Goal: Information Seeking & Learning: Understand process/instructions

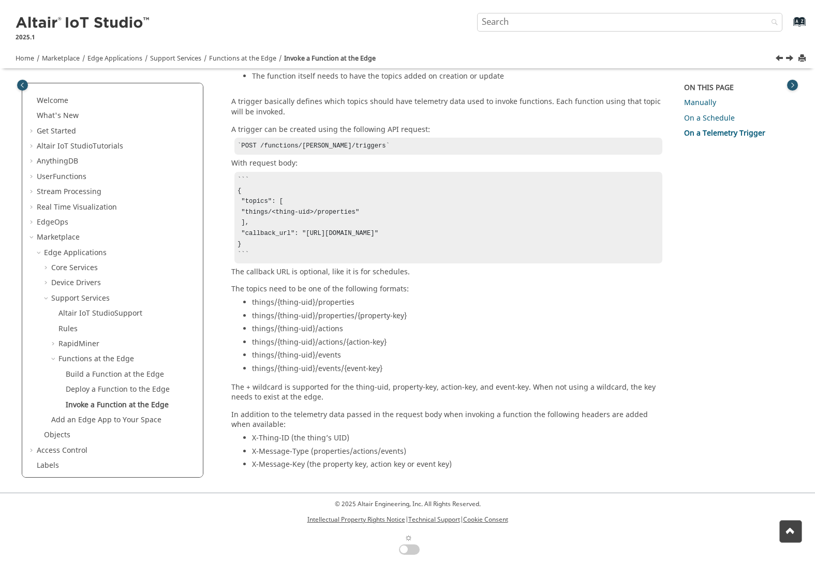
scroll to position [421, 0]
click at [31, 180] on span "Table of Contents" at bounding box center [32, 177] width 8 height 10
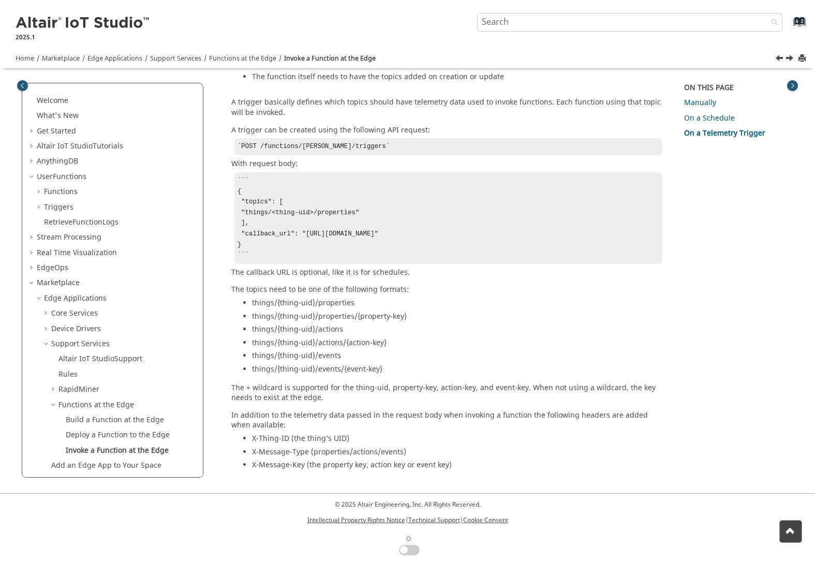
click at [38, 189] on span "Table of Contents" at bounding box center [40, 192] width 8 height 10
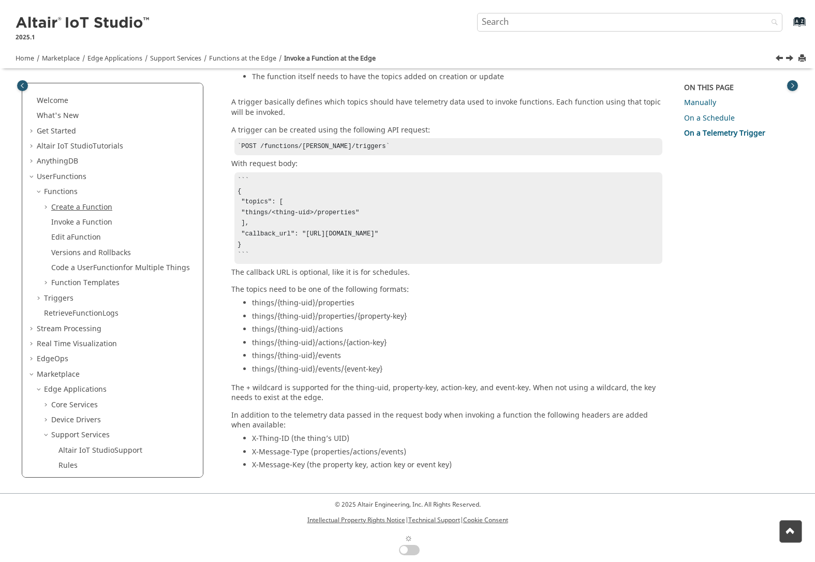
click at [57, 207] on link "Create a Function" at bounding box center [81, 207] width 61 height 11
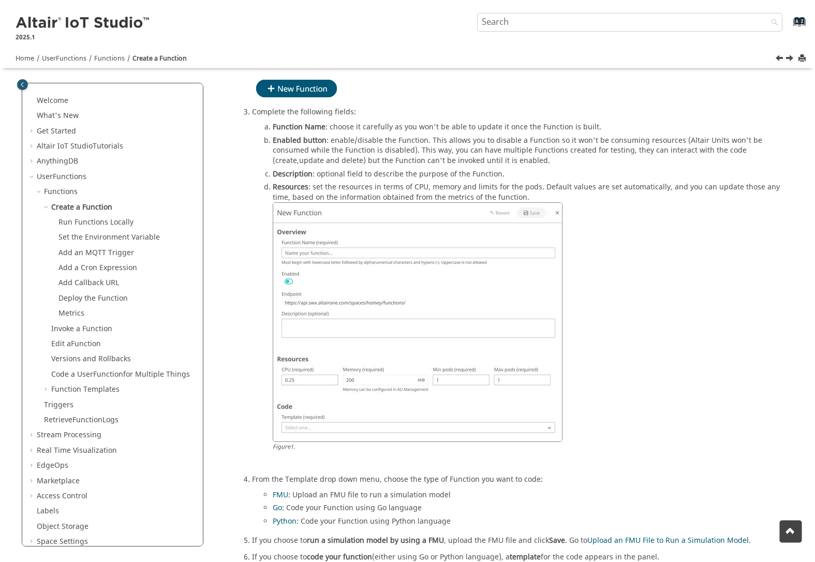
scroll to position [270, 0]
click at [740, 220] on div at bounding box center [533, 322] width 520 height 240
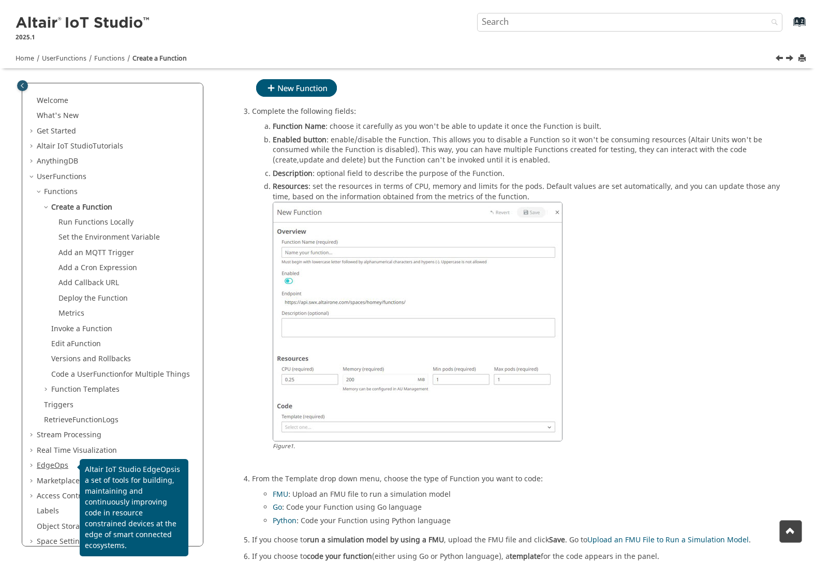
click at [50, 466] on span "EdgeOps" at bounding box center [53, 465] width 32 height 11
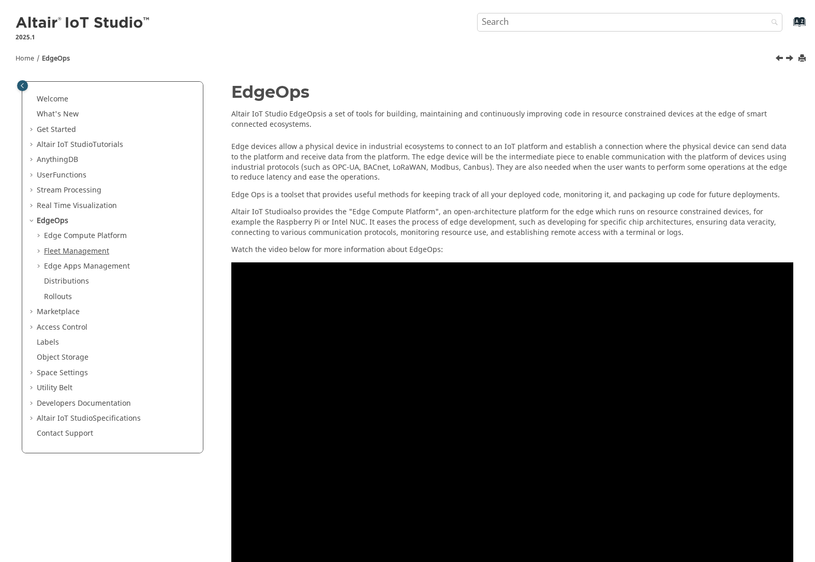
click at [53, 250] on link "Fleet Management" at bounding box center [76, 251] width 65 height 11
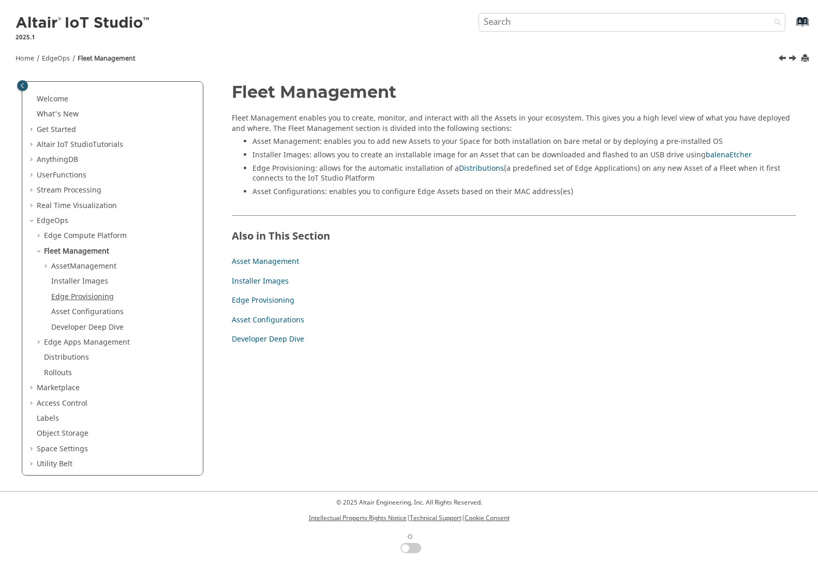
click at [66, 293] on link "Edge Provisioning" at bounding box center [82, 296] width 63 height 11
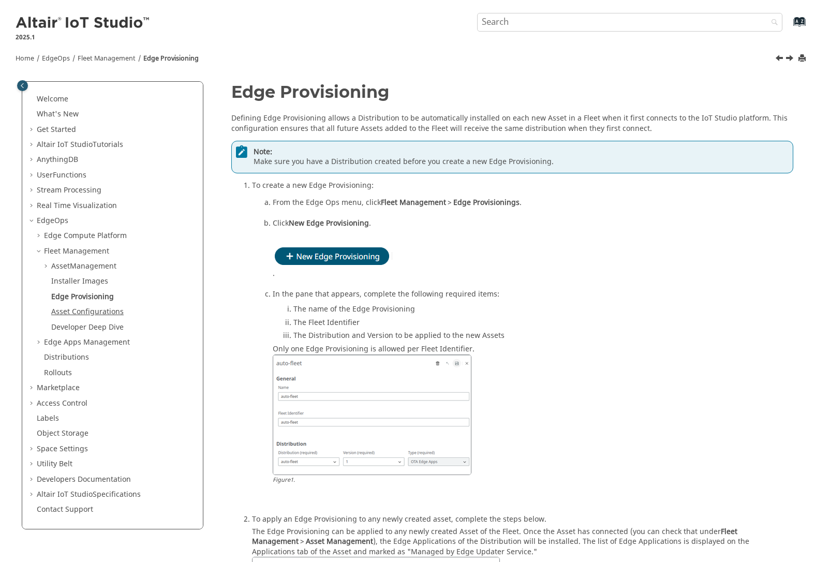
click at [74, 311] on link "Asset Configurations" at bounding box center [87, 311] width 72 height 11
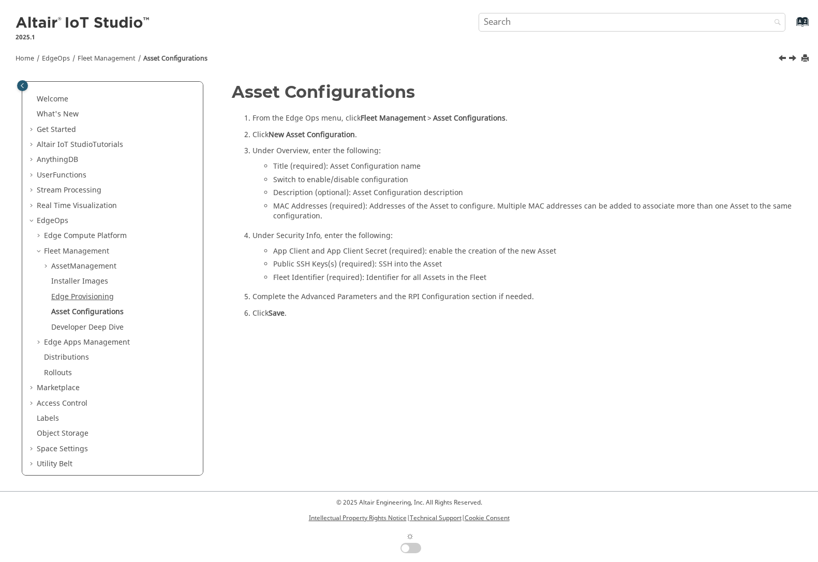
click at [73, 297] on link "Edge Provisioning" at bounding box center [82, 296] width 63 height 11
